Goal: Find specific page/section: Find specific page/section

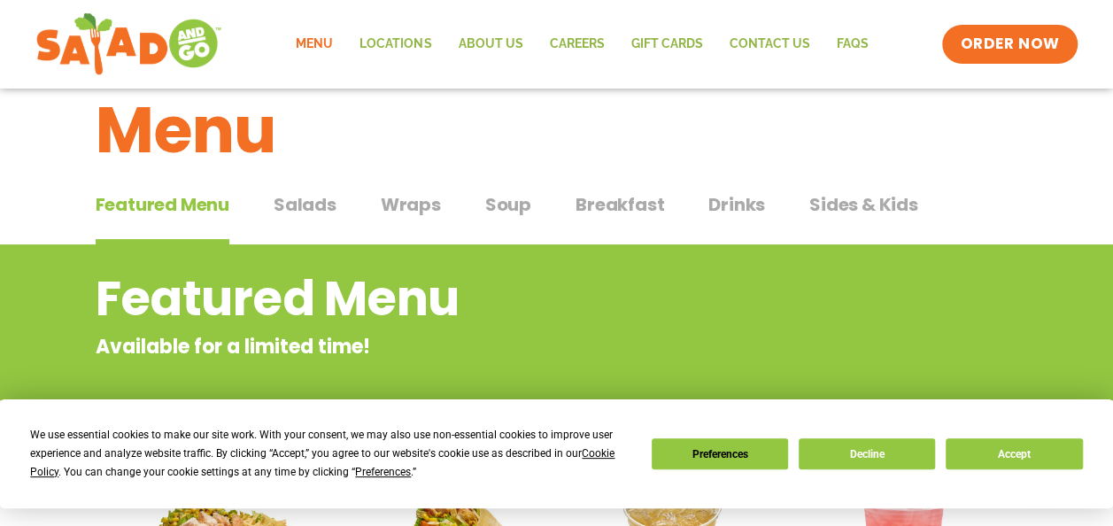
scroll to position [41, 0]
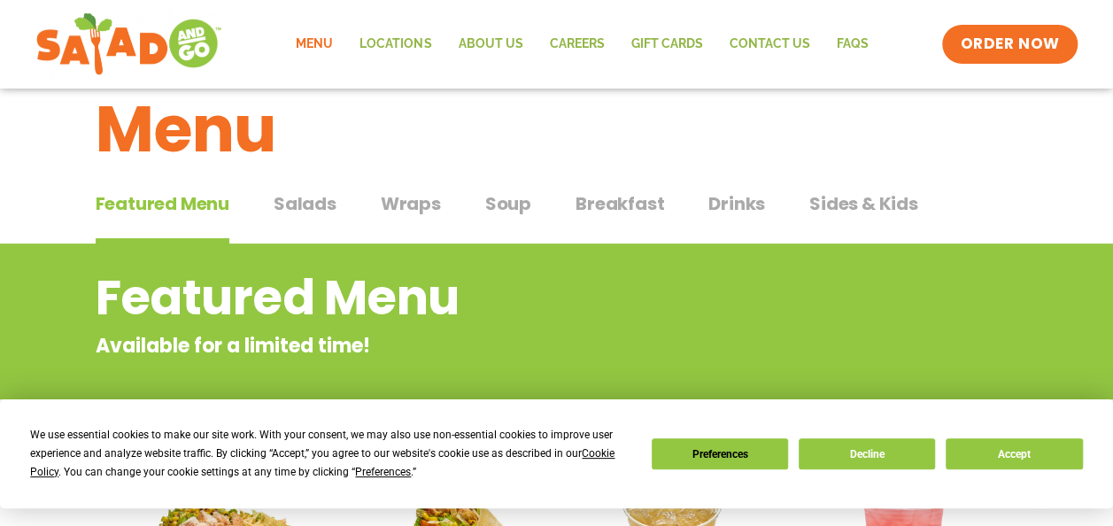
click at [319, 203] on span "Salads" at bounding box center [305, 203] width 63 height 27
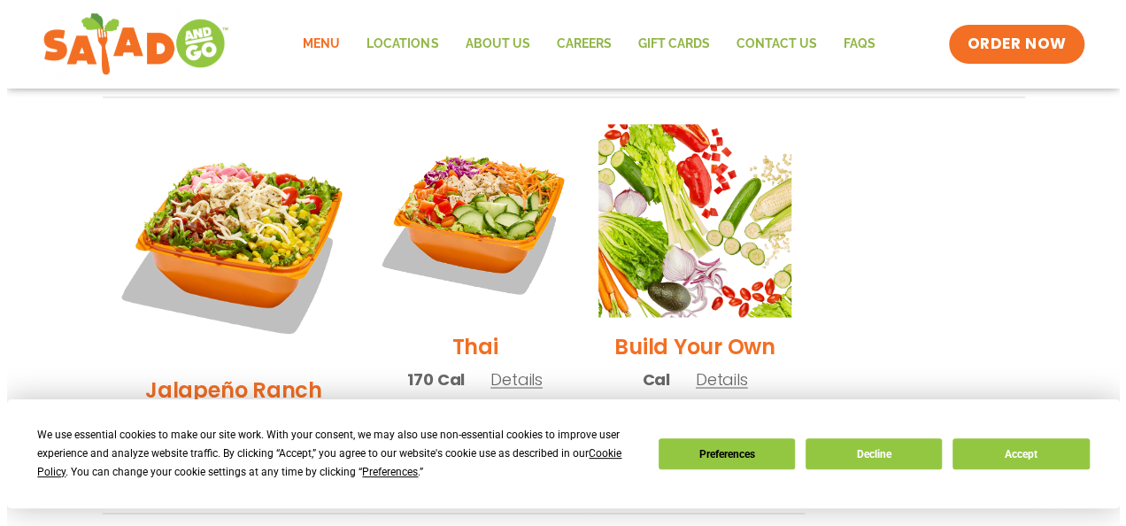
scroll to position [1328, 0]
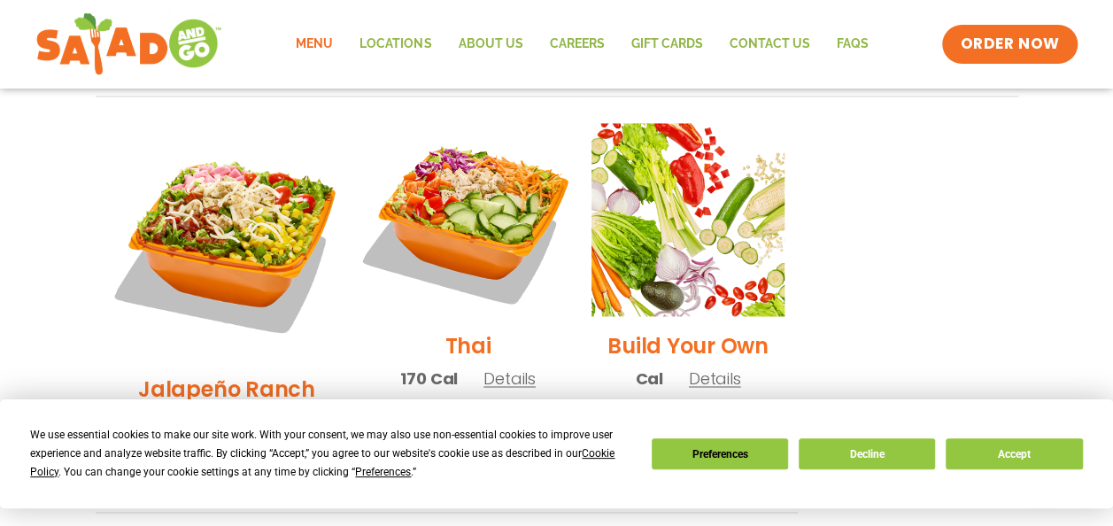
click at [455, 168] on img at bounding box center [467, 219] width 227 height 227
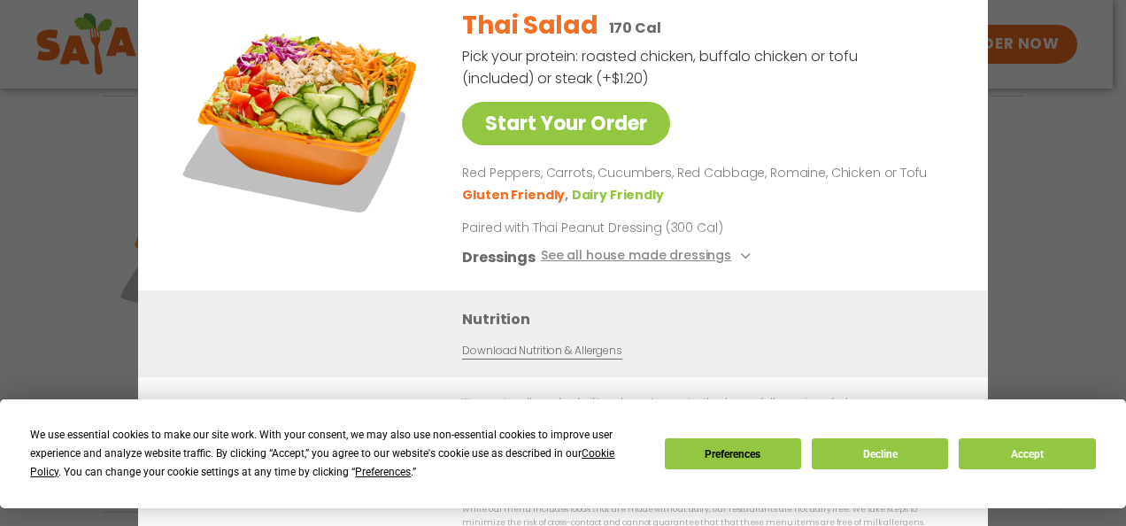
click at [1020, 119] on div "Start Your Order Thai Salad 170 Cal Pick your protein: roasted chicken, buffalo…" at bounding box center [563, 263] width 1126 height 526
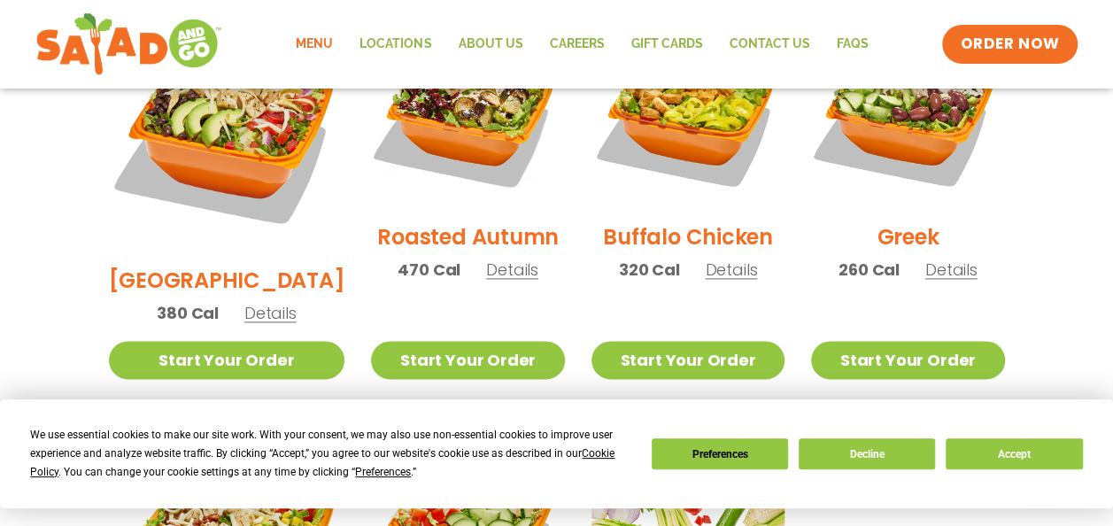
scroll to position [854, 0]
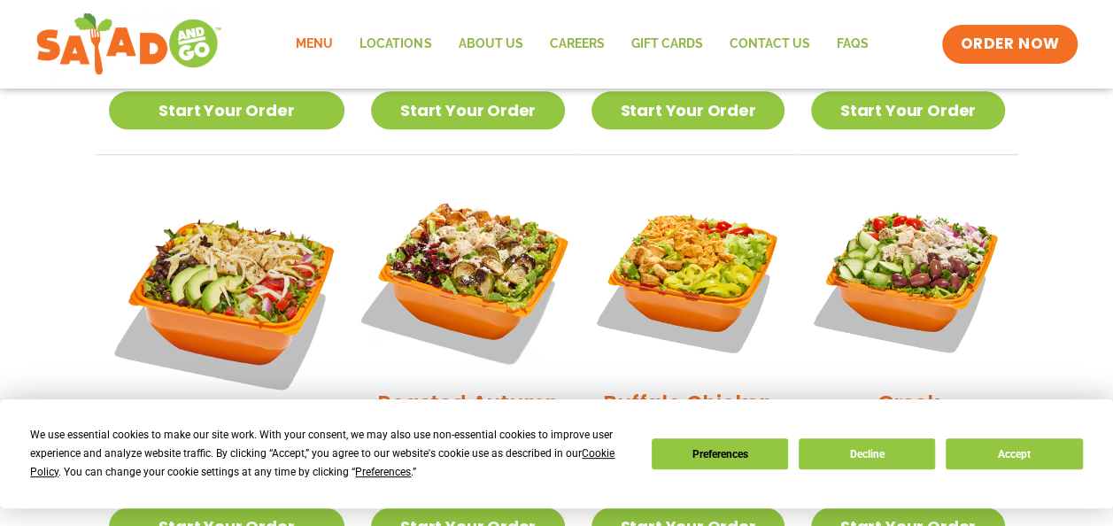
click at [411, 282] on img at bounding box center [467, 278] width 227 height 227
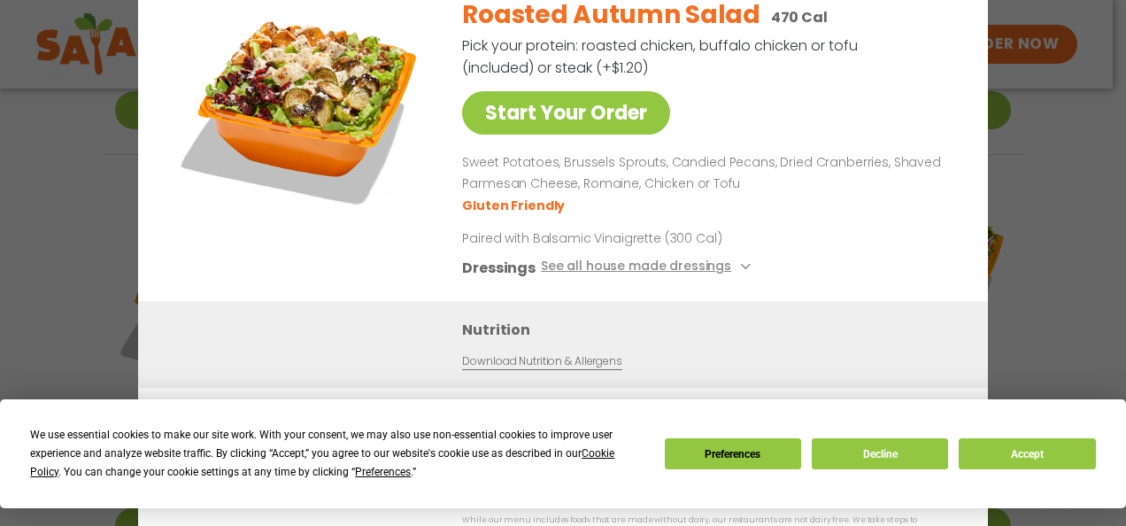
click at [312, 82] on img at bounding box center [302, 107] width 248 height 248
click at [1033, 192] on div "Start Your Order Roasted Autumn Salad 470 Cal Pick your protein: roasted chicke…" at bounding box center [563, 263] width 1126 height 526
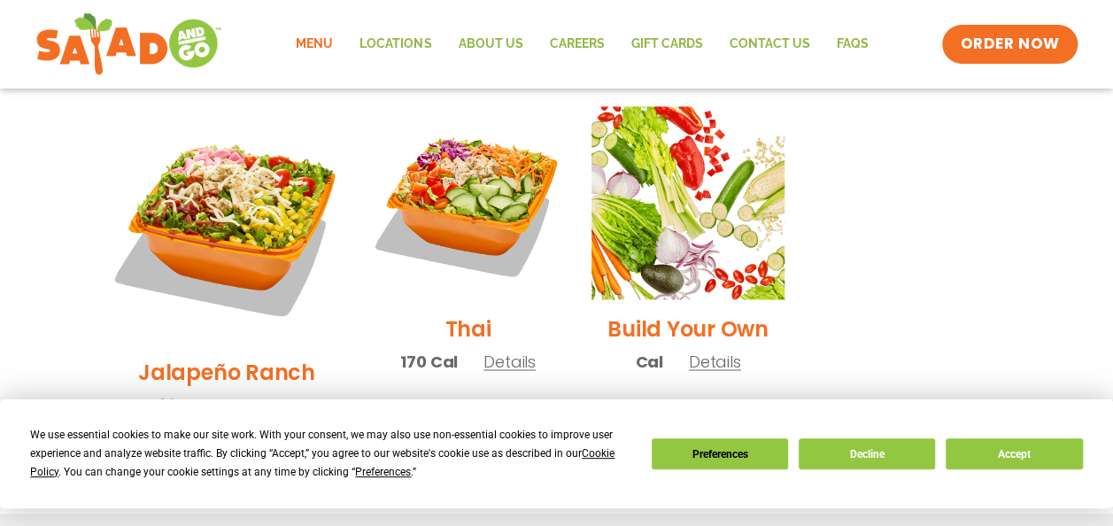
scroll to position [1346, 0]
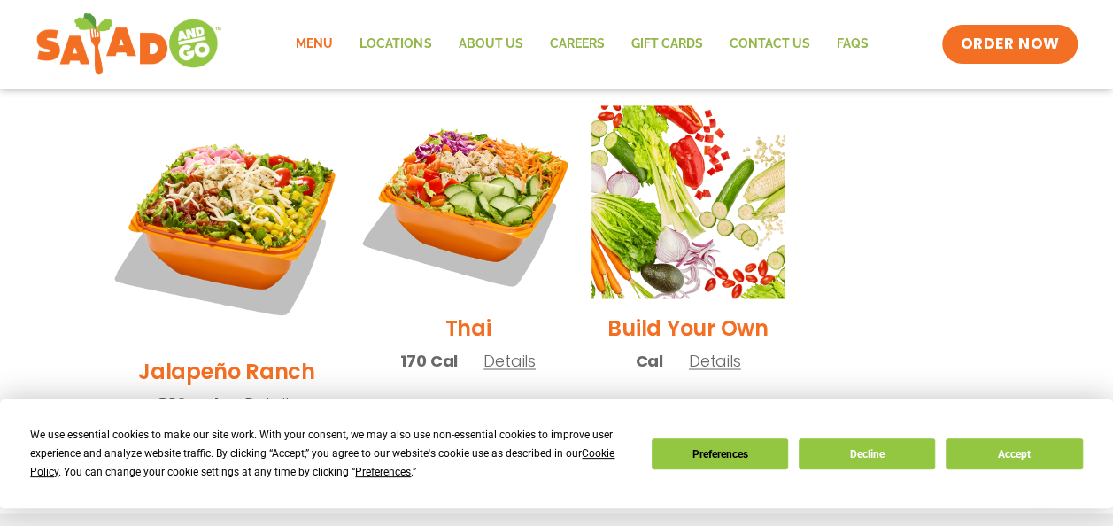
click at [463, 143] on img at bounding box center [467, 202] width 227 height 227
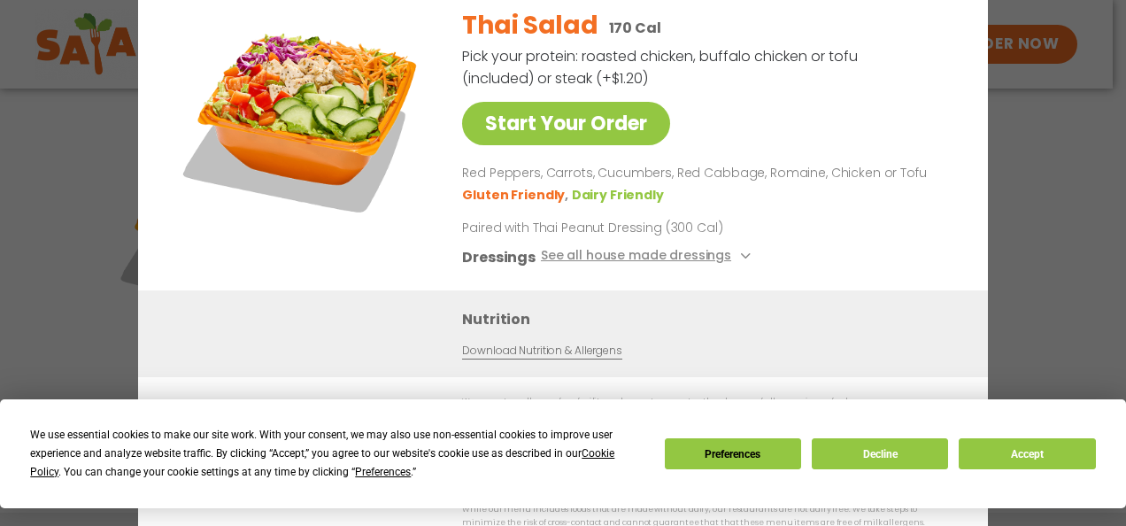
click at [1077, 64] on div "Start Your Order Thai Salad 170 Cal Pick your protein: roasted chicken, buffalo…" at bounding box center [563, 263] width 1126 height 526
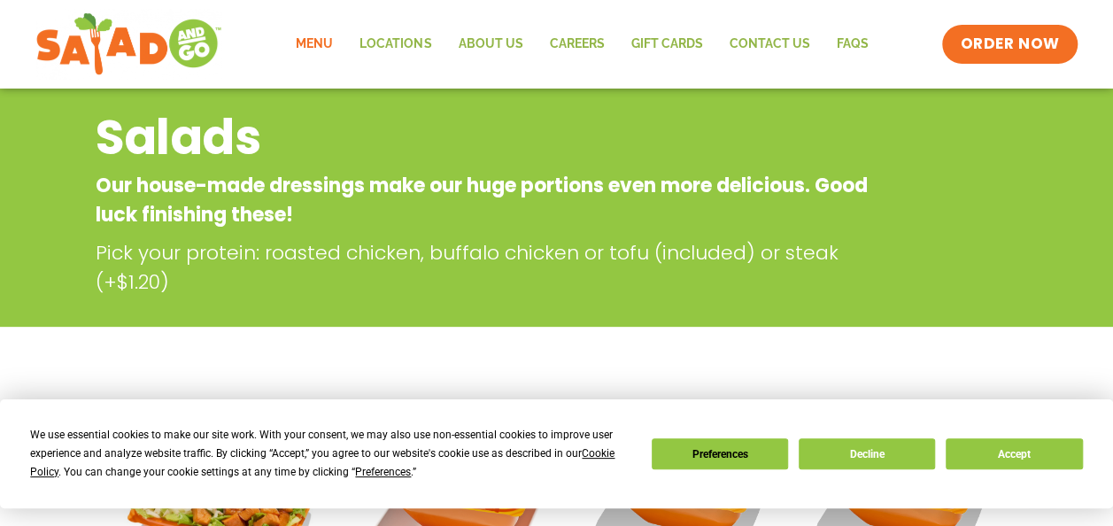
scroll to position [0, 0]
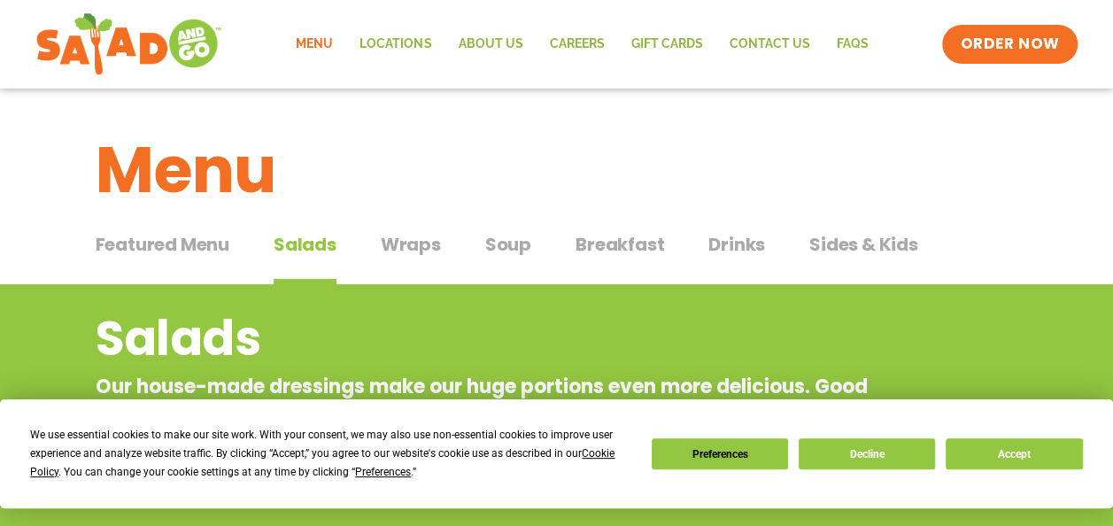
click at [496, 251] on span "Soup" at bounding box center [508, 244] width 46 height 27
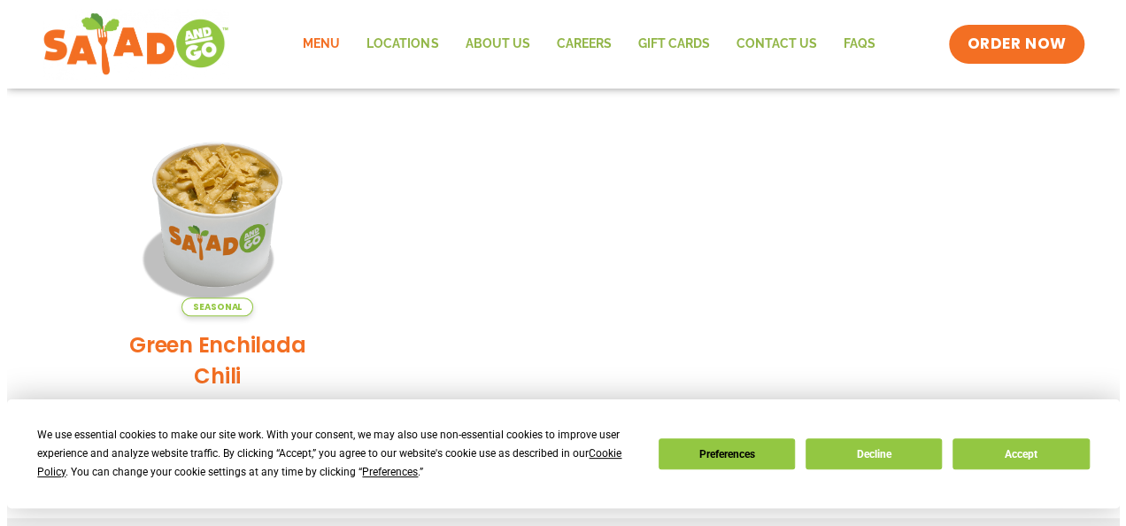
scroll to position [419, 0]
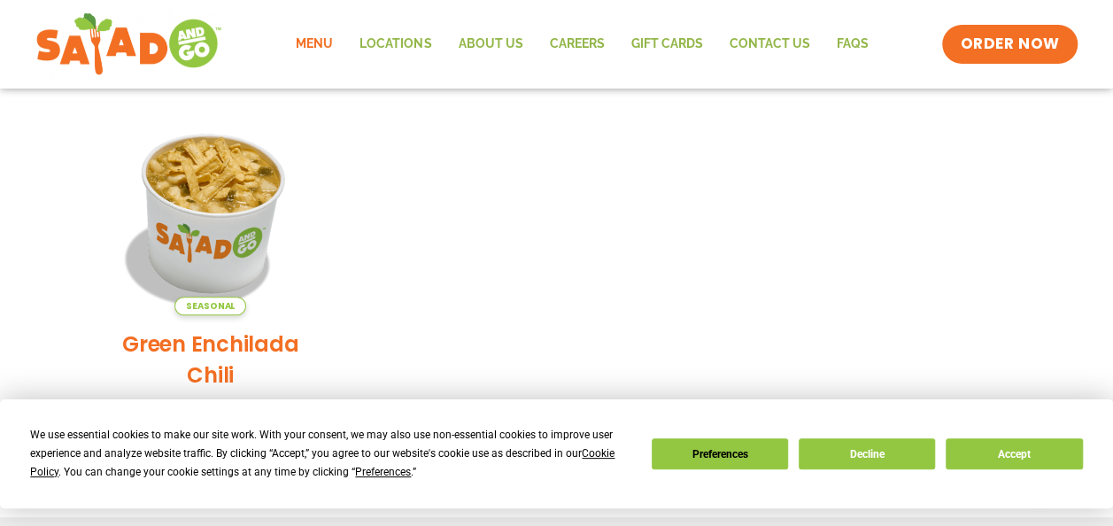
click at [211, 218] on img at bounding box center [210, 213] width 240 height 240
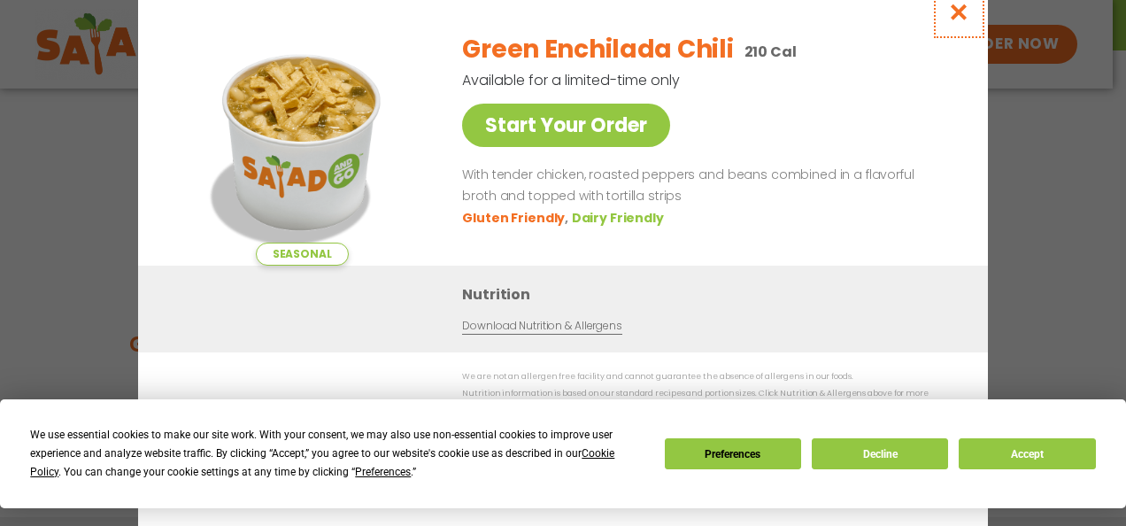
click at [953, 16] on icon "Close modal" at bounding box center [959, 12] width 22 height 19
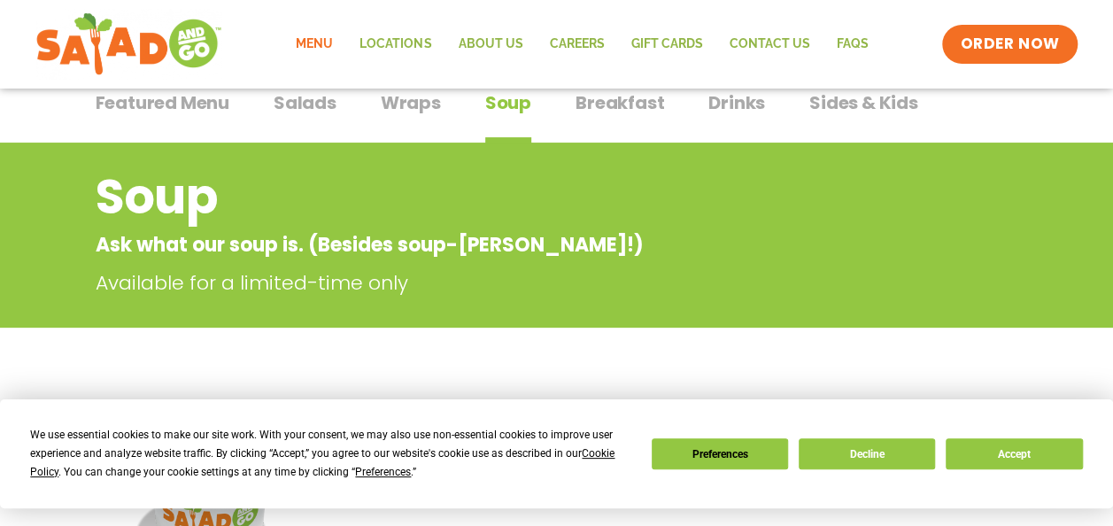
scroll to position [0, 0]
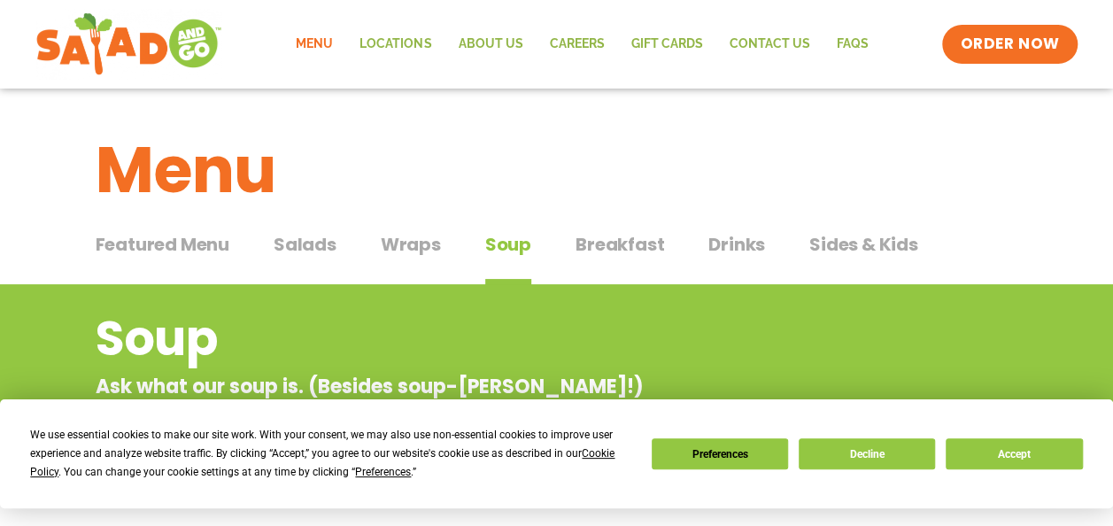
click at [749, 247] on span "Drinks" at bounding box center [736, 244] width 57 height 27
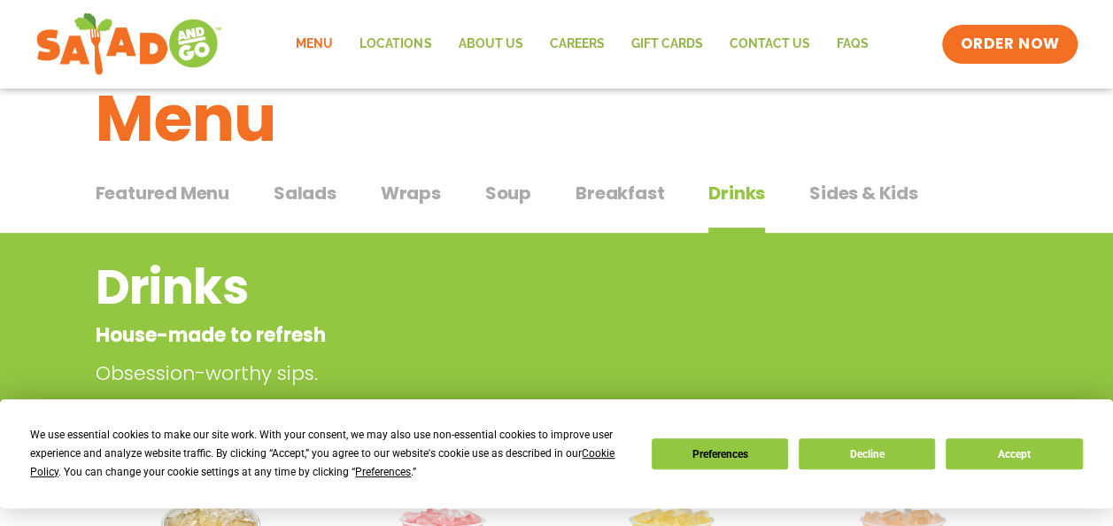
scroll to position [47, 0]
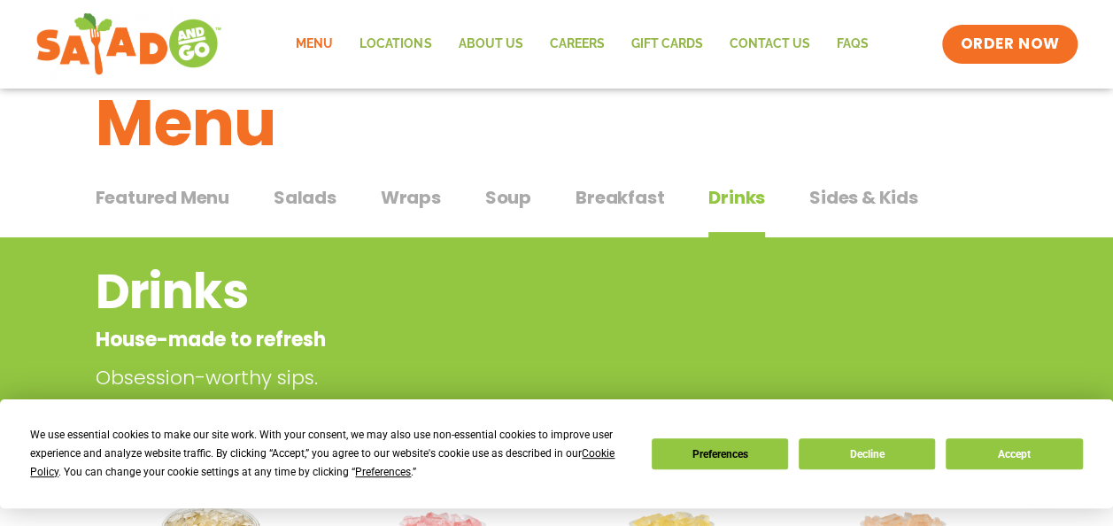
click at [890, 191] on span "Sides & Kids" at bounding box center [863, 197] width 109 height 27
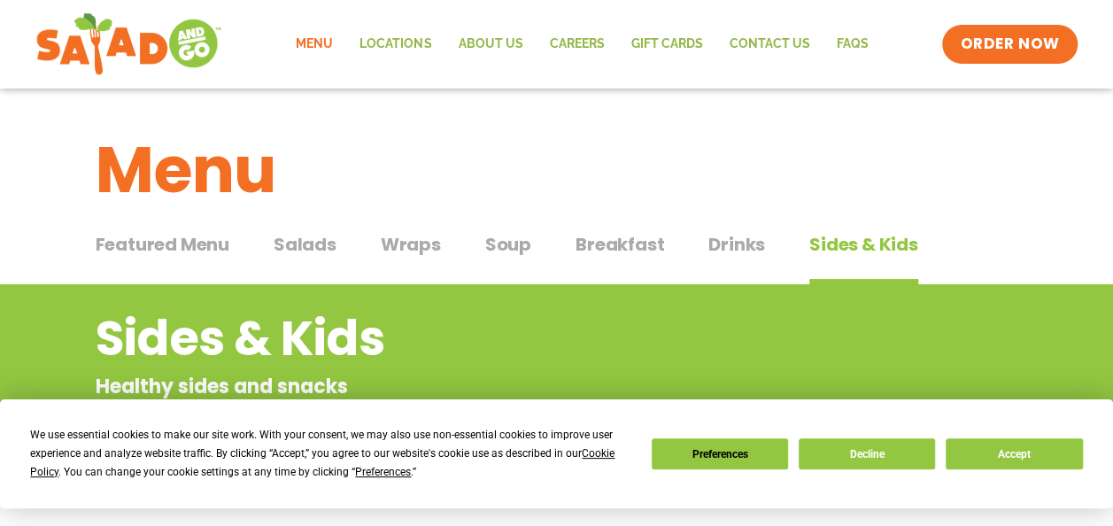
click at [407, 253] on span "Wraps" at bounding box center [411, 244] width 60 height 27
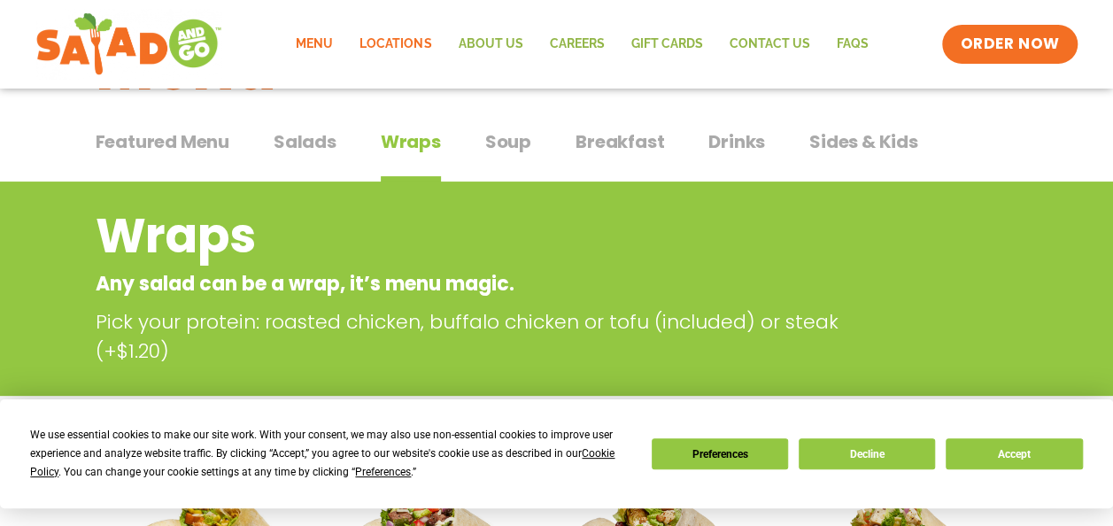
scroll to position [83, 0]
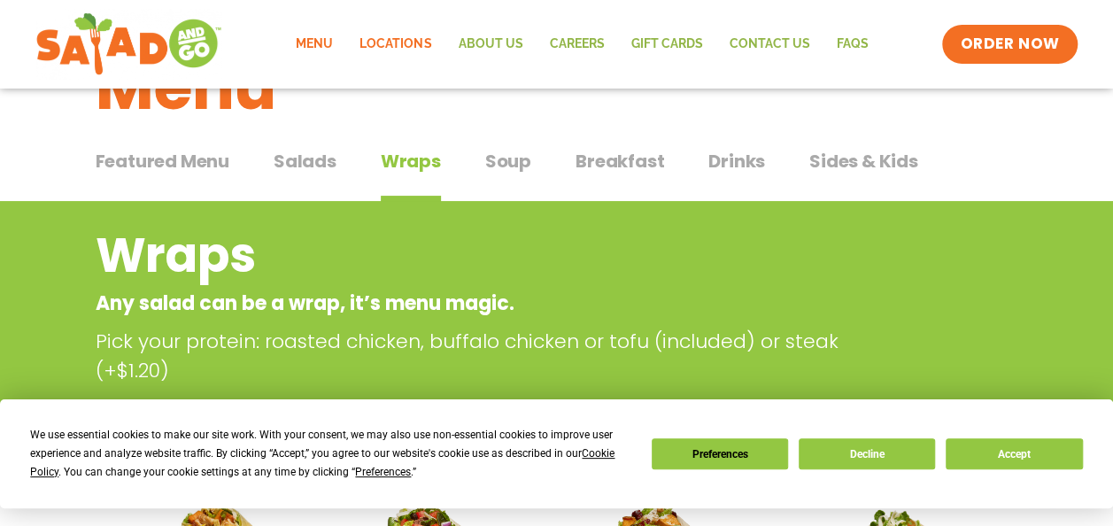
click at [413, 41] on link "Locations" at bounding box center [395, 44] width 98 height 41
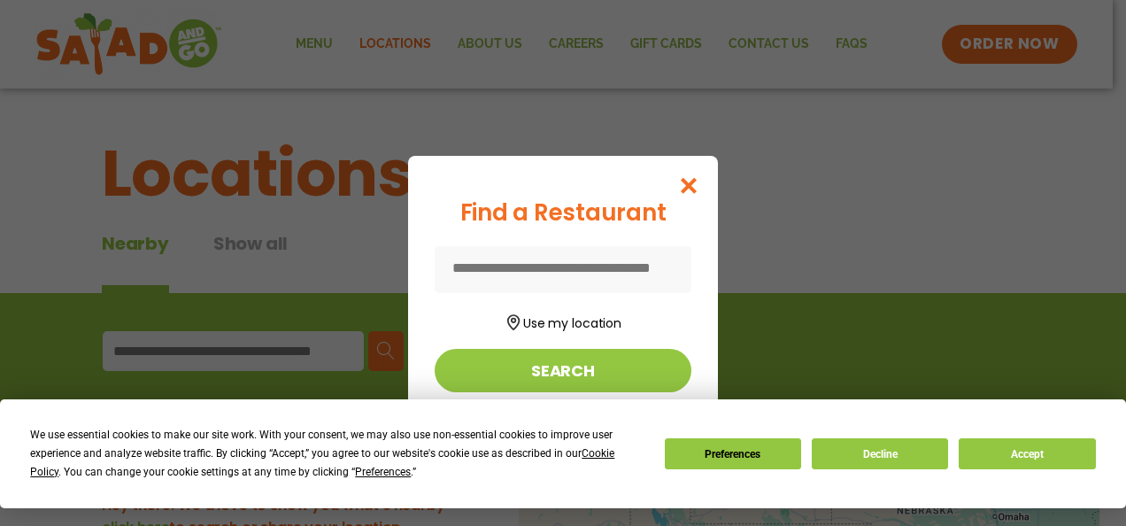
click at [572, 282] on input at bounding box center [563, 269] width 257 height 47
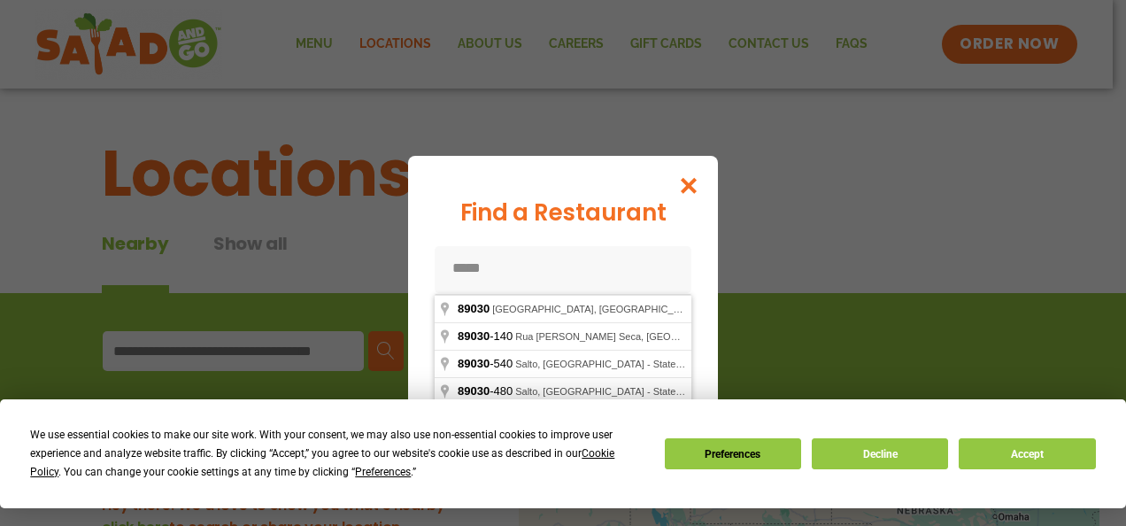
type input "**********"
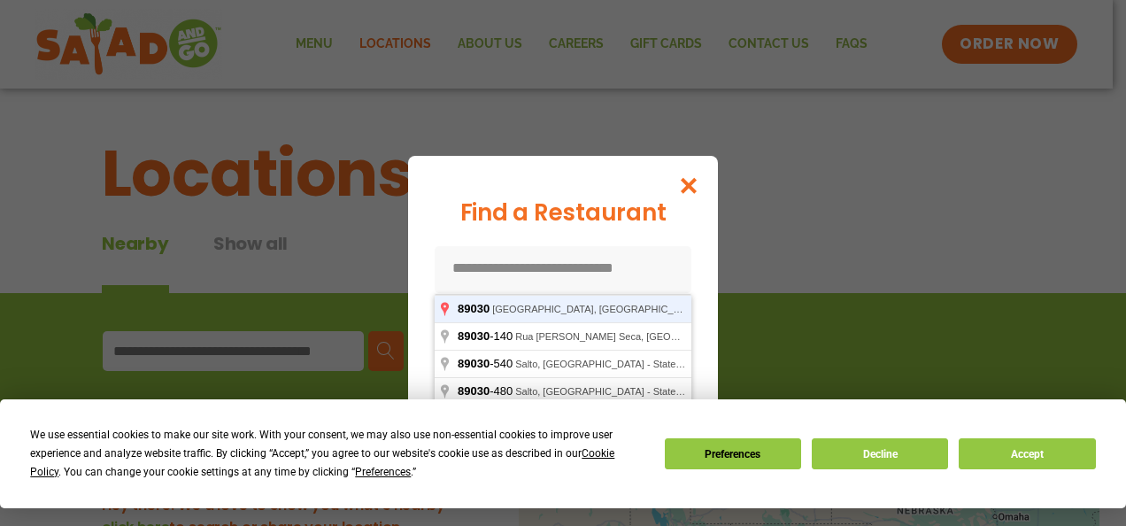
type input "**********"
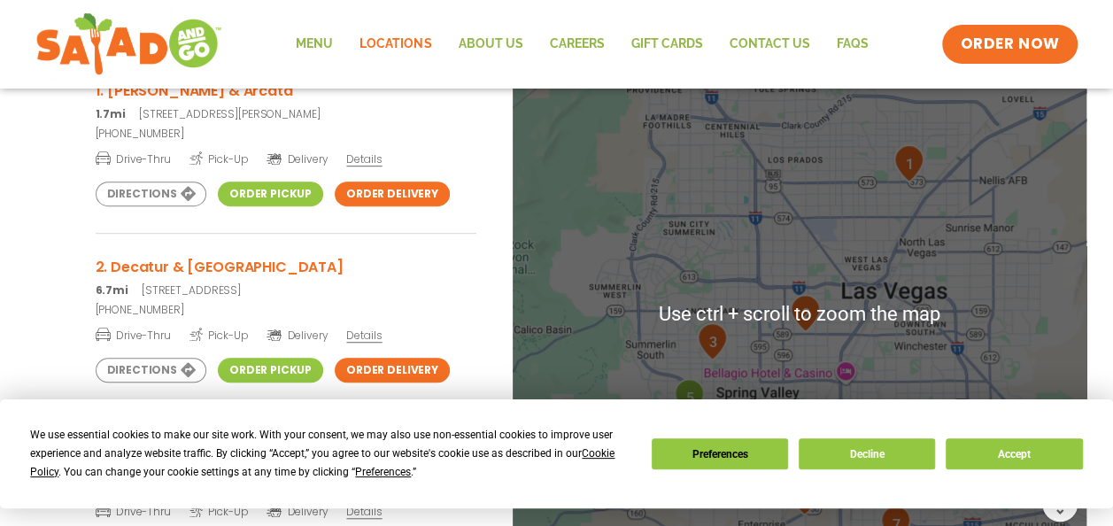
scroll to position [419, 0]
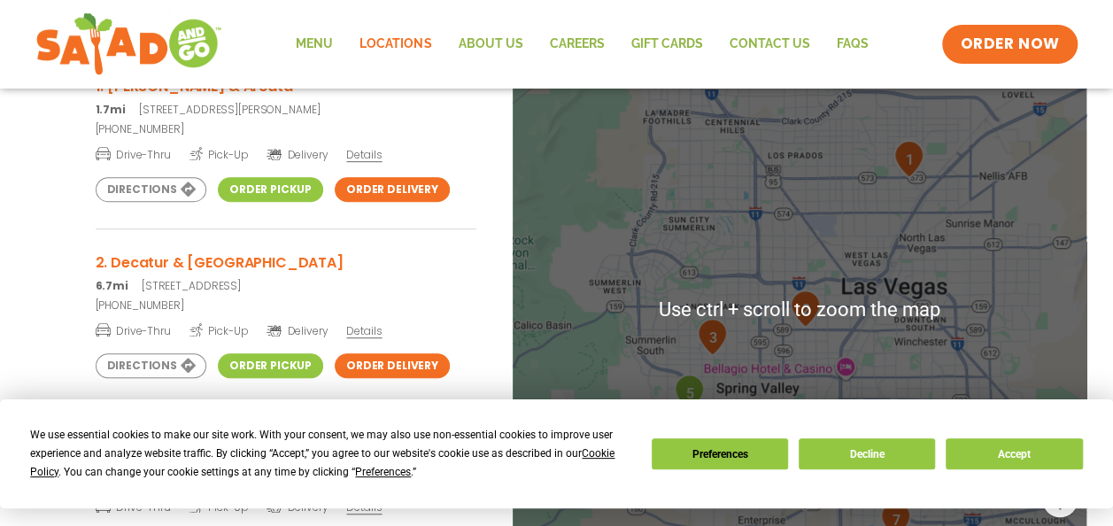
click at [914, 169] on img "1" at bounding box center [908, 159] width 31 height 38
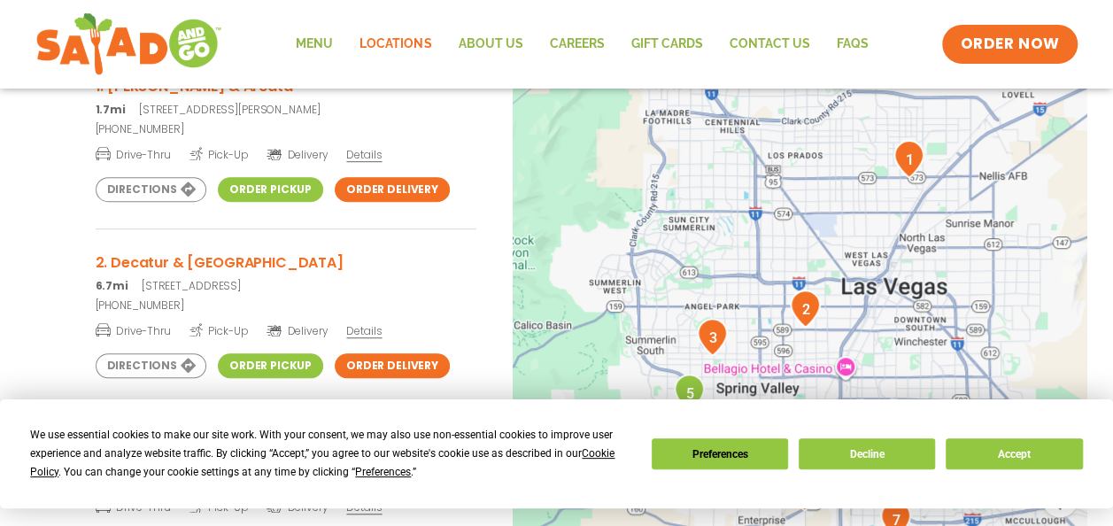
click at [282, 190] on link "Order Pickup" at bounding box center [270, 189] width 105 height 25
